Goal: Information Seeking & Learning: Learn about a topic

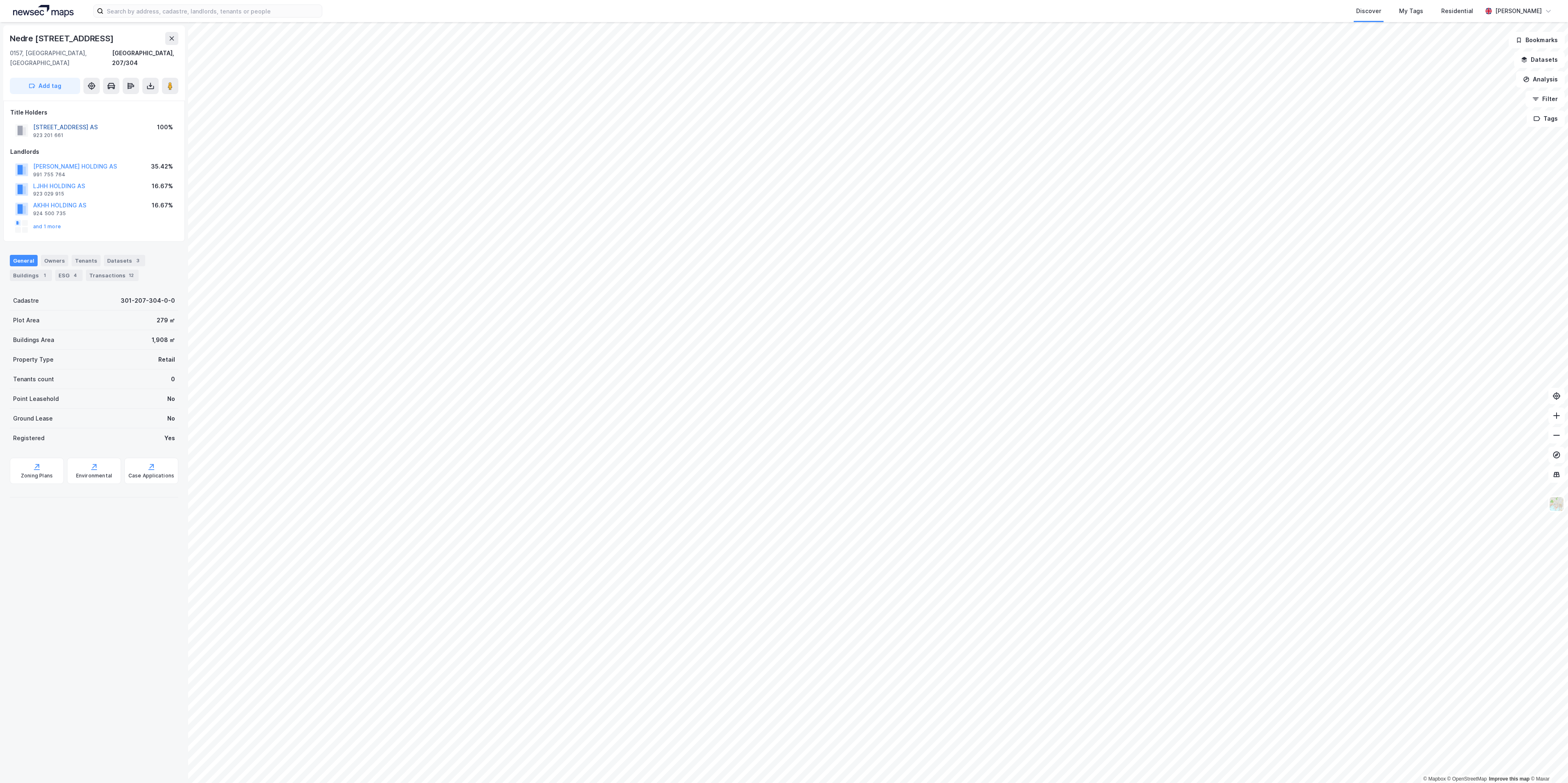
click at [0, 0] on button "[STREET_ADDRESS] AS" at bounding box center [0, 0] width 0 height 0
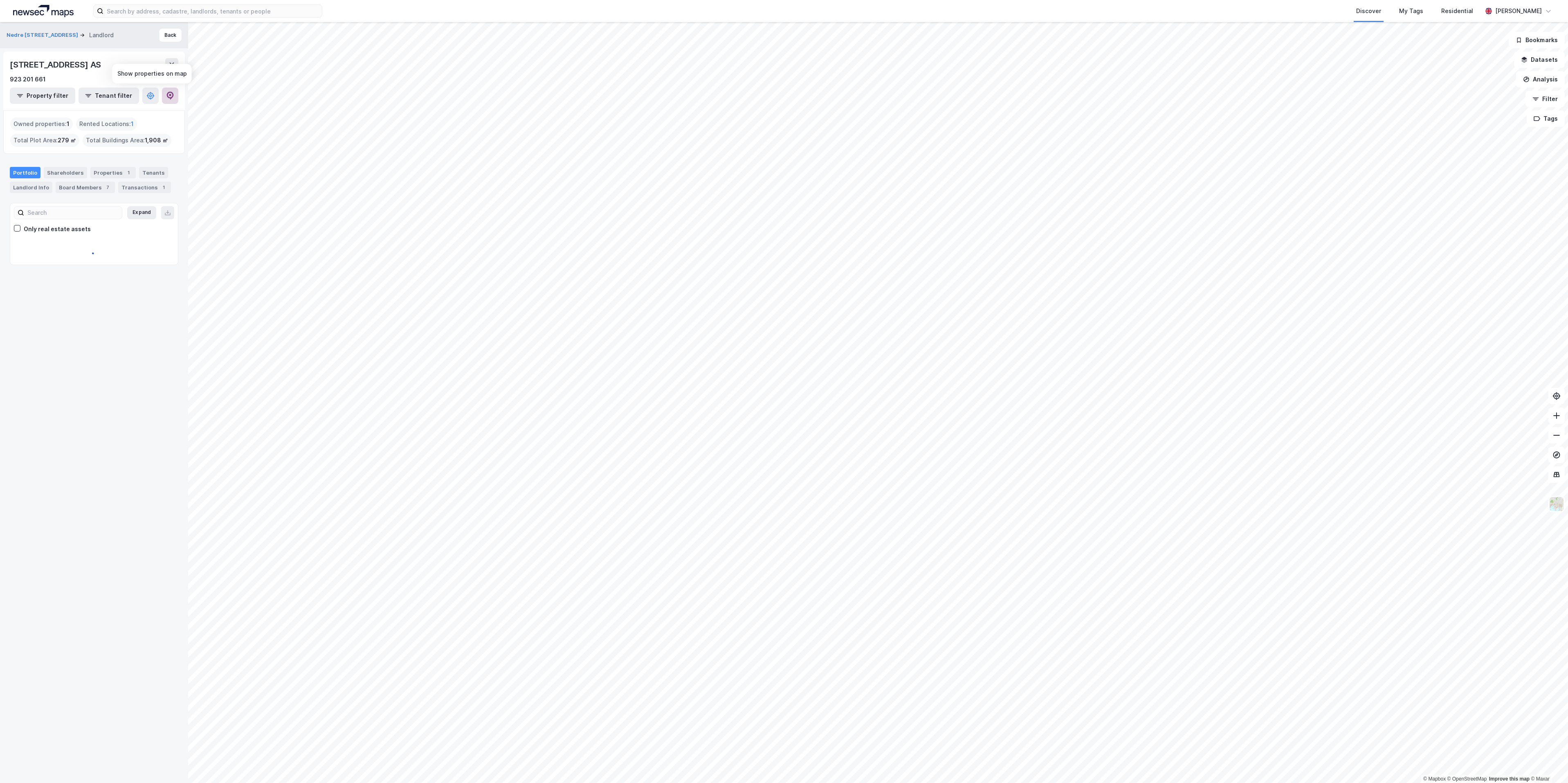
click at [169, 97] on icon at bounding box center [170, 96] width 8 height 8
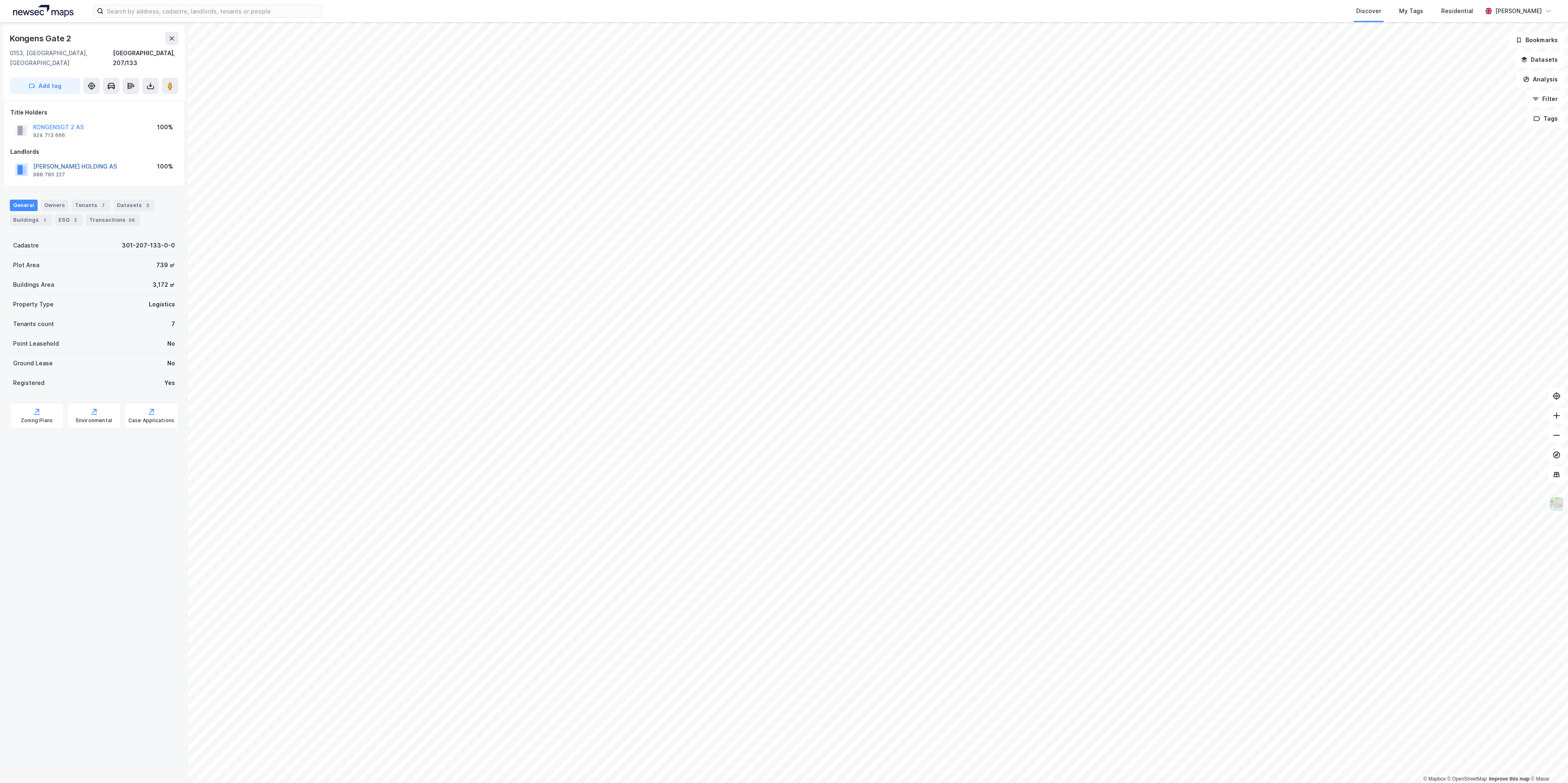
click at [0, 0] on button "[PERSON_NAME] HOLDING AS" at bounding box center [0, 0] width 0 height 0
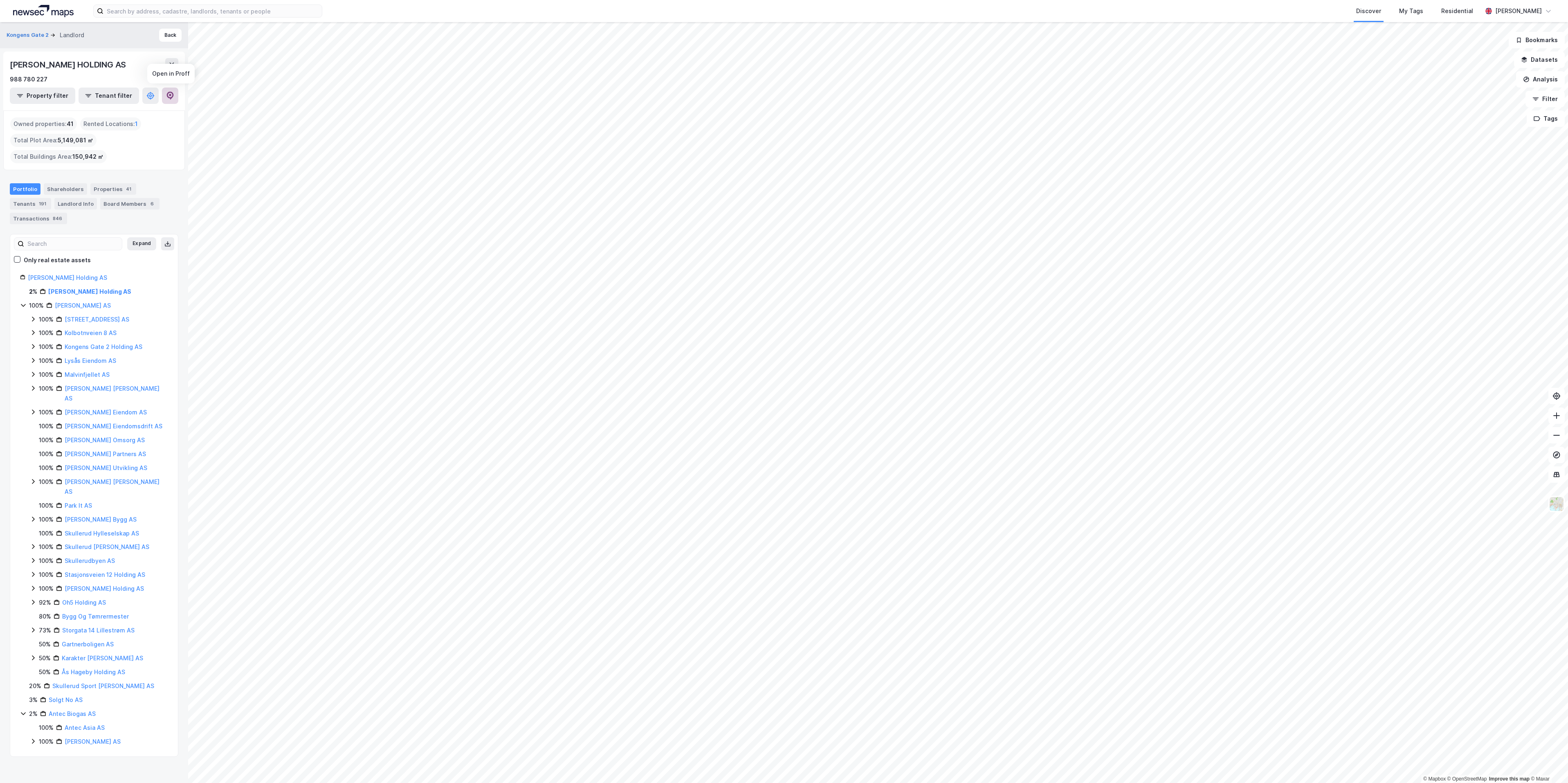
click at [172, 93] on icon at bounding box center [170, 96] width 7 height 8
